Goal: Task Accomplishment & Management: Complete application form

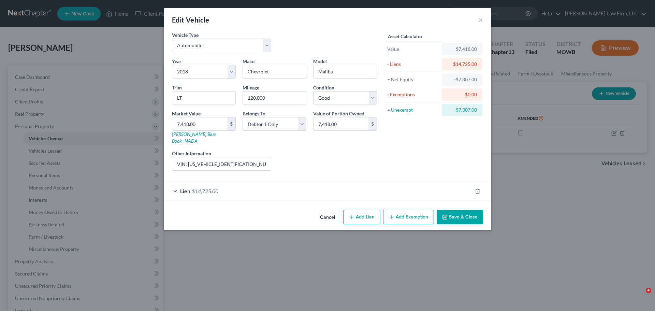
select select "0"
select select "8"
select select "2"
select select "0"
click at [455, 210] on button "Save & Close" at bounding box center [460, 217] width 46 height 14
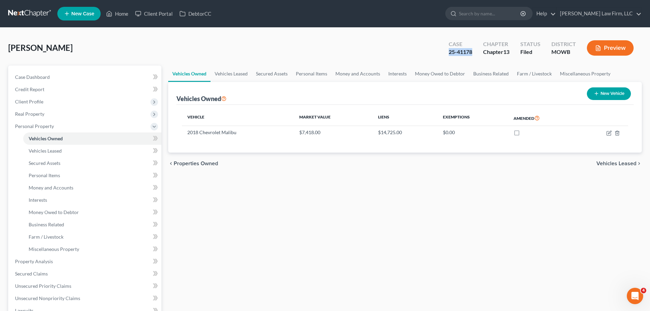
drag, startPoint x: 448, startPoint y: 53, endPoint x: 472, endPoint y: 53, distance: 24.6
click at [472, 53] on div "Case 25-41178" at bounding box center [460, 49] width 34 height 20
copy div "25-41178"
click at [119, 12] on link "Home" at bounding box center [117, 14] width 29 height 12
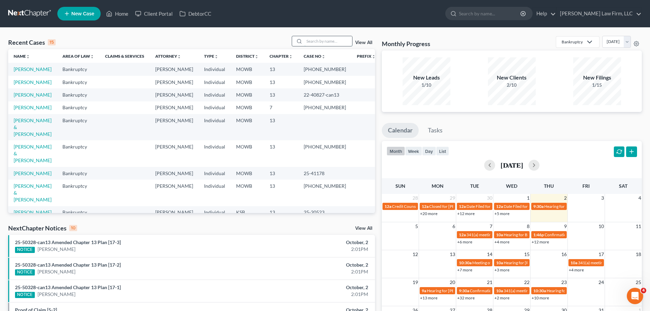
click at [318, 40] on input "search" at bounding box center [328, 41] width 48 height 10
type input "[PERSON_NAME]"
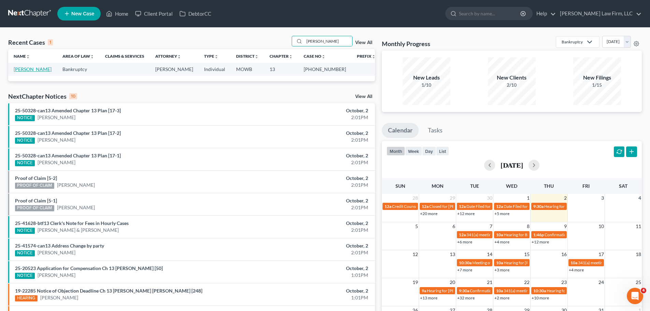
click at [38, 69] on link "[PERSON_NAME]" at bounding box center [33, 69] width 38 height 6
select select "4"
